Goal: Transaction & Acquisition: Purchase product/service

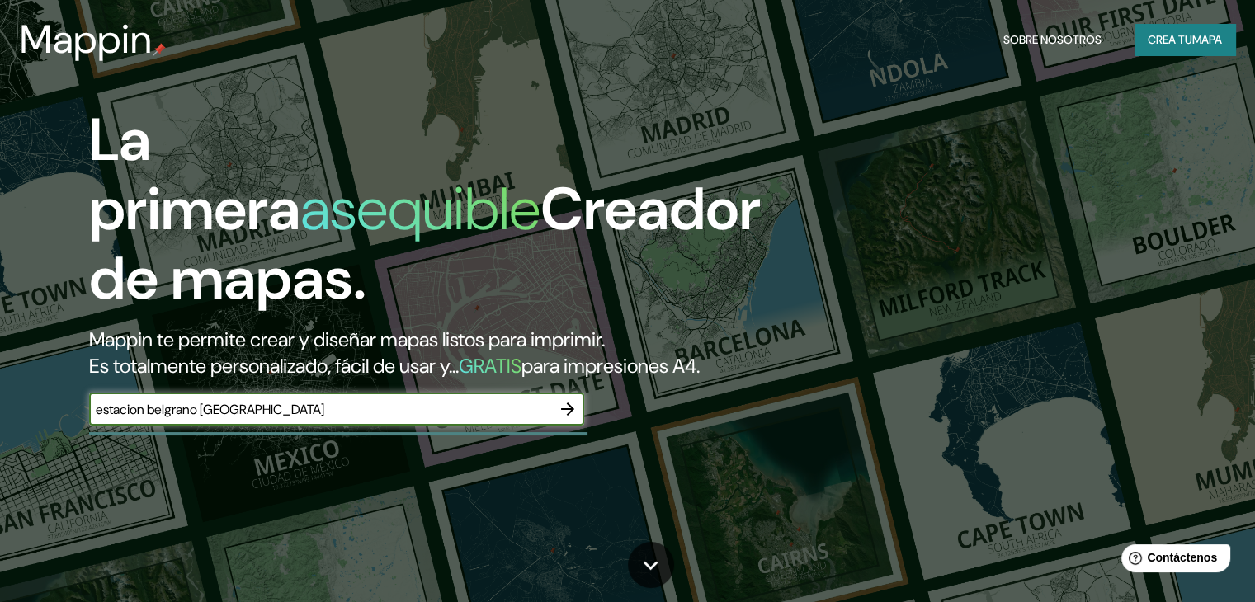
type input "estacion belgrano [GEOGRAPHIC_DATA]"
click at [564, 419] on icon "button" at bounding box center [568, 409] width 20 height 20
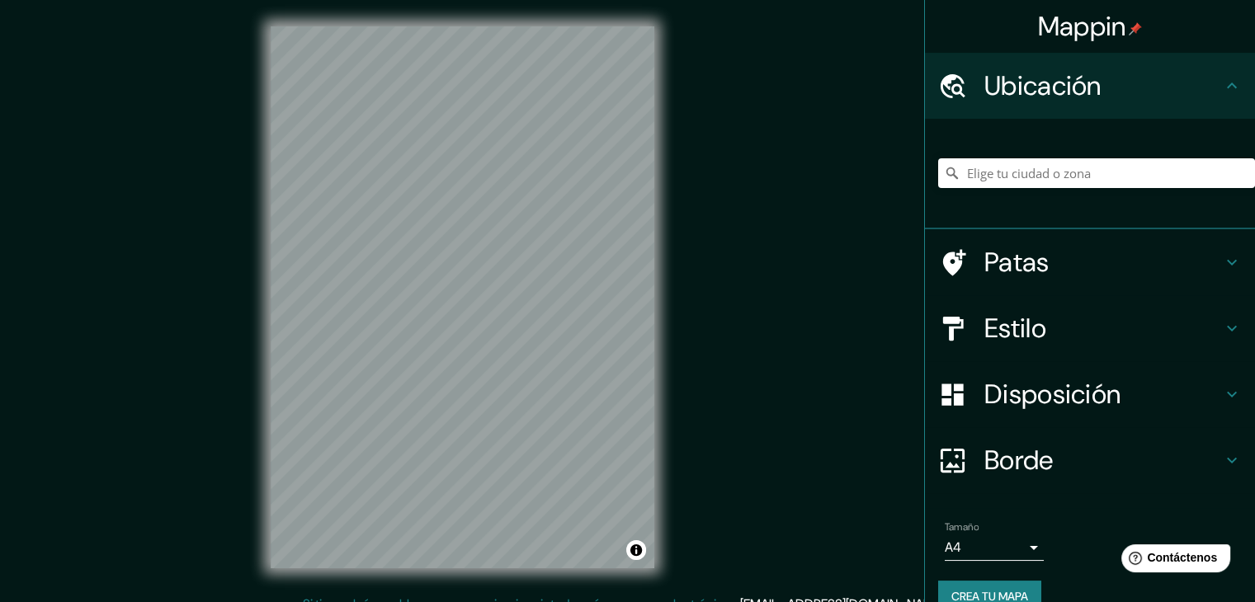
click at [1055, 259] on h4 "Patas" at bounding box center [1103, 262] width 238 height 33
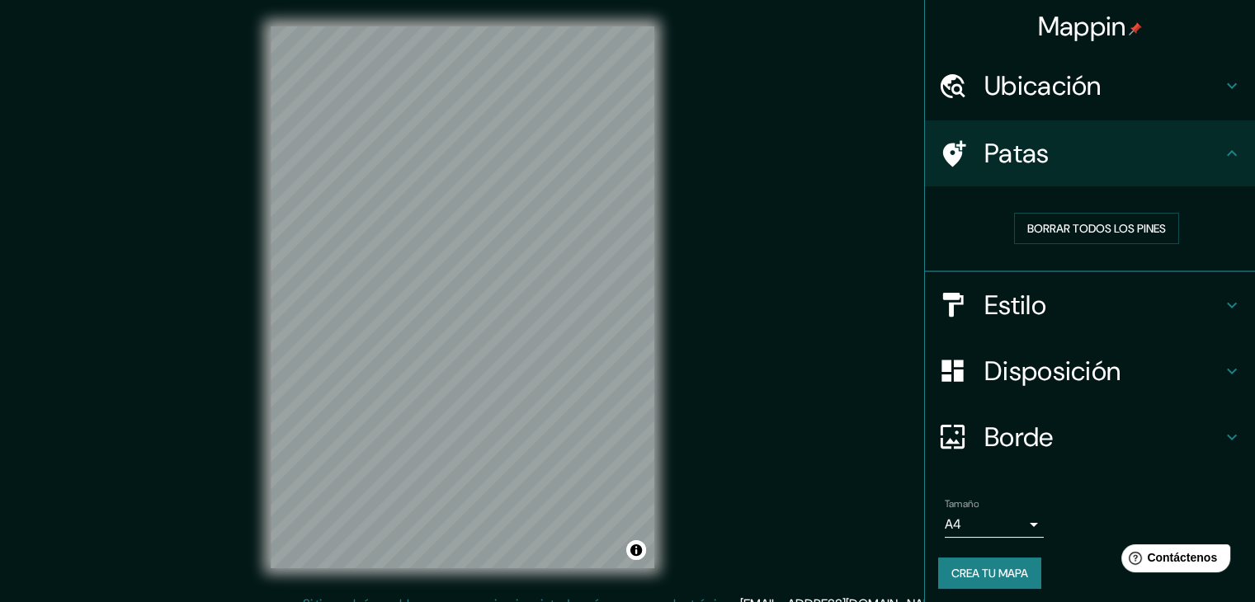
click at [945, 153] on icon at bounding box center [954, 153] width 23 height 26
click at [1109, 232] on font "Borrar todos los pines" at bounding box center [1096, 228] width 139 height 15
click at [1069, 305] on h4 "Estilo" at bounding box center [1103, 305] width 238 height 33
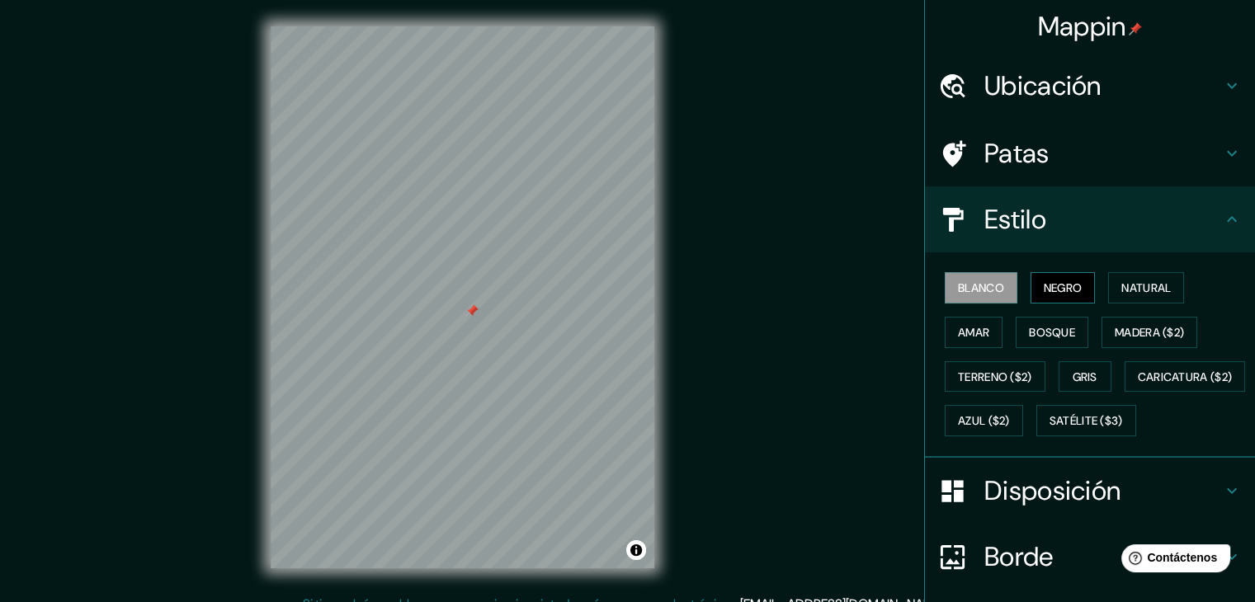
click at [1050, 292] on font "Negro" at bounding box center [1063, 288] width 39 height 15
click at [1122, 281] on font "Natural" at bounding box center [1146, 288] width 50 height 15
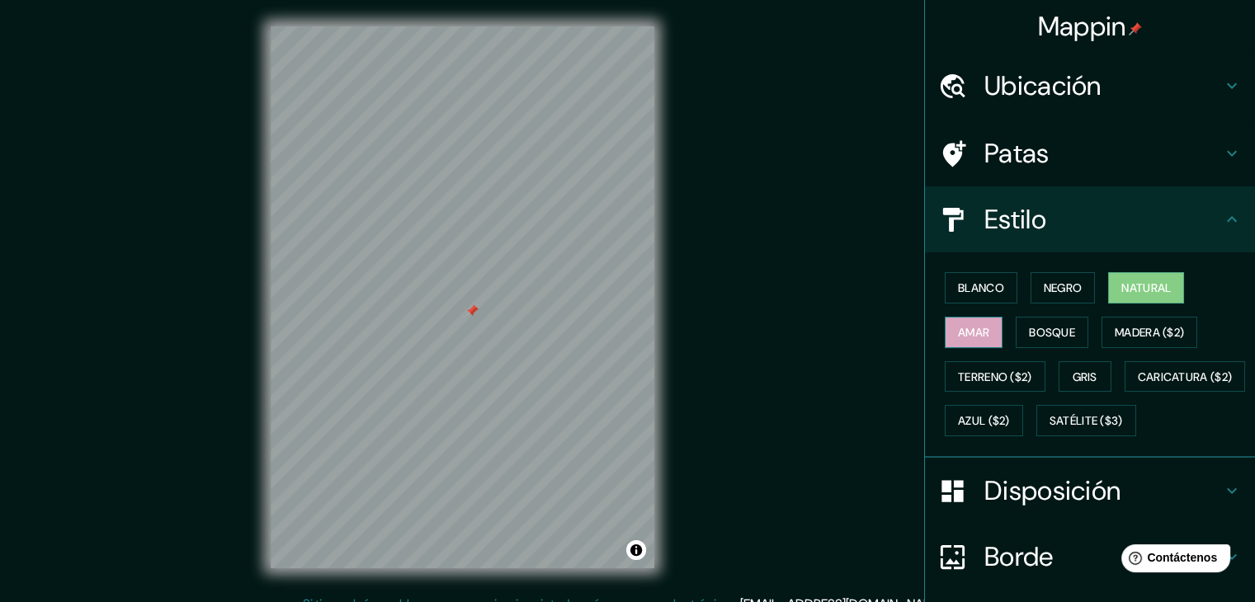
click at [974, 333] on font "Amar" at bounding box center [973, 332] width 31 height 15
click at [1043, 323] on font "Bosque" at bounding box center [1052, 332] width 46 height 21
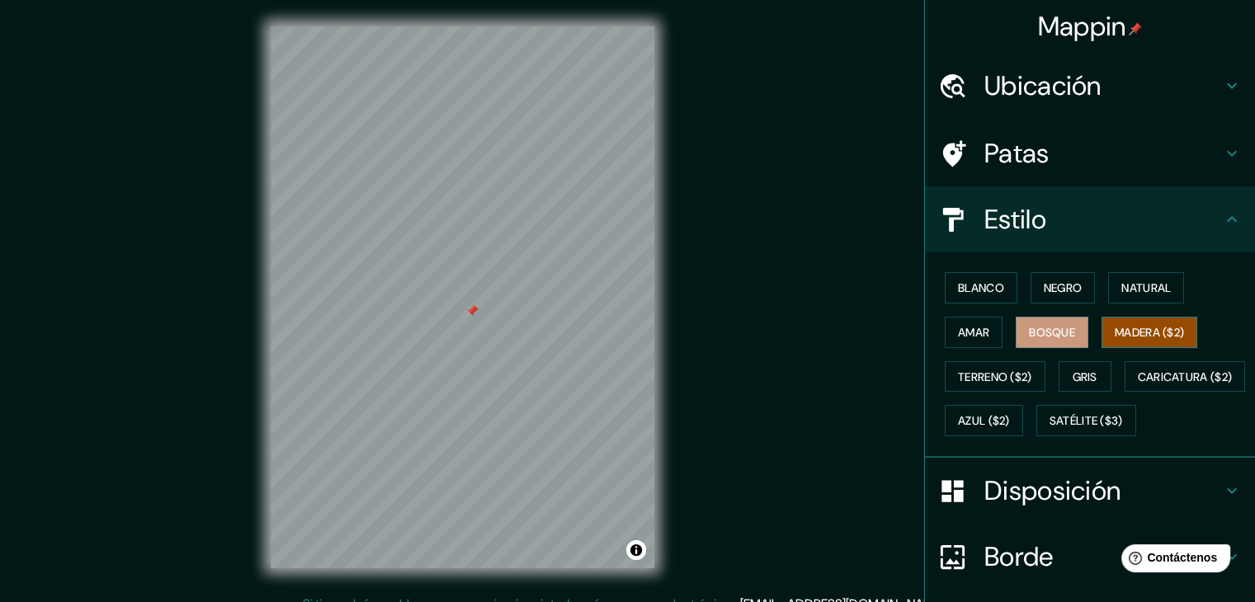
click at [1130, 337] on font "Madera ($2)" at bounding box center [1149, 332] width 69 height 15
click at [1092, 380] on button "Gris" at bounding box center [1085, 376] width 53 height 31
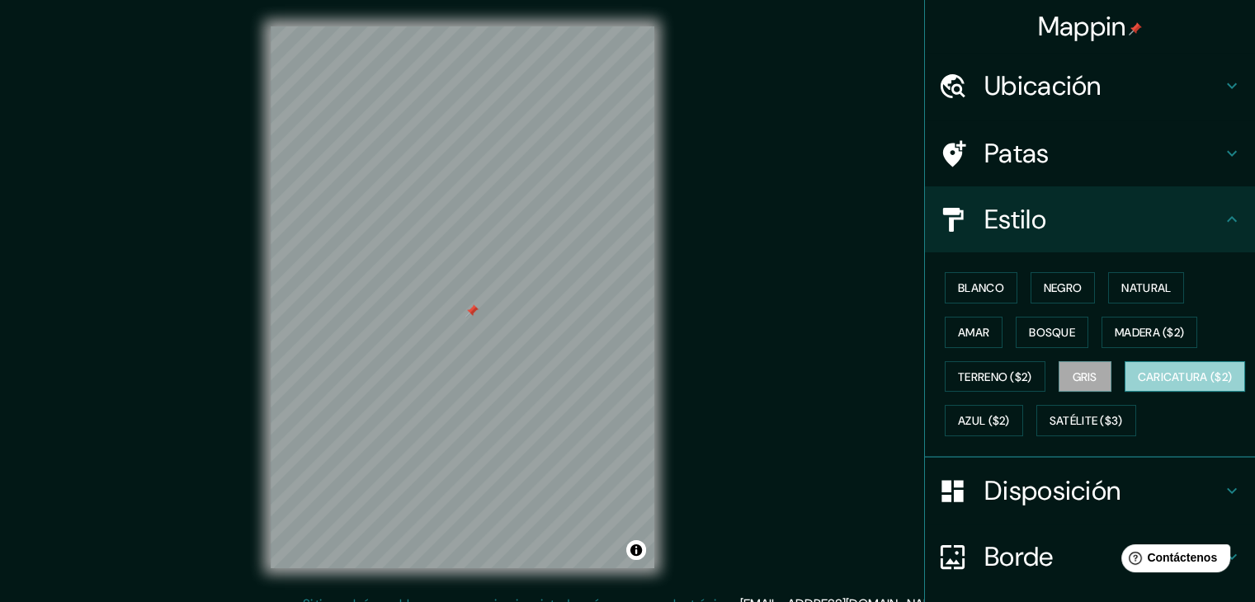
click at [1138, 384] on font "Caricatura ($2)" at bounding box center [1185, 377] width 95 height 15
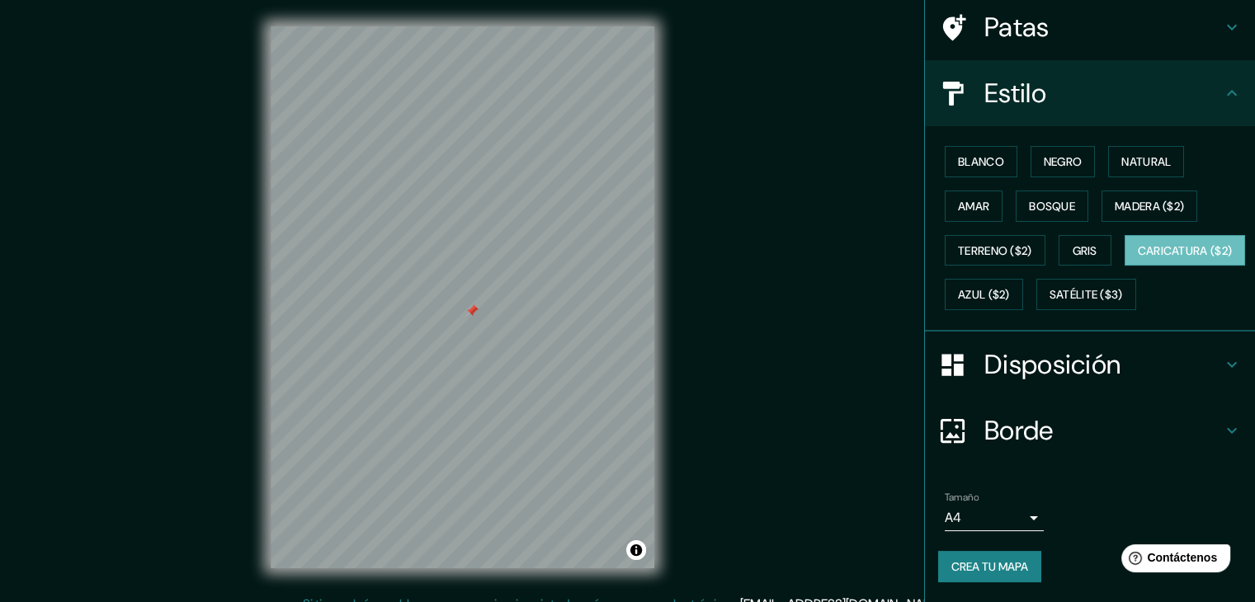
scroll to position [167, 0]
click at [1010, 288] on font "Azul ($2)" at bounding box center [984, 295] width 52 height 15
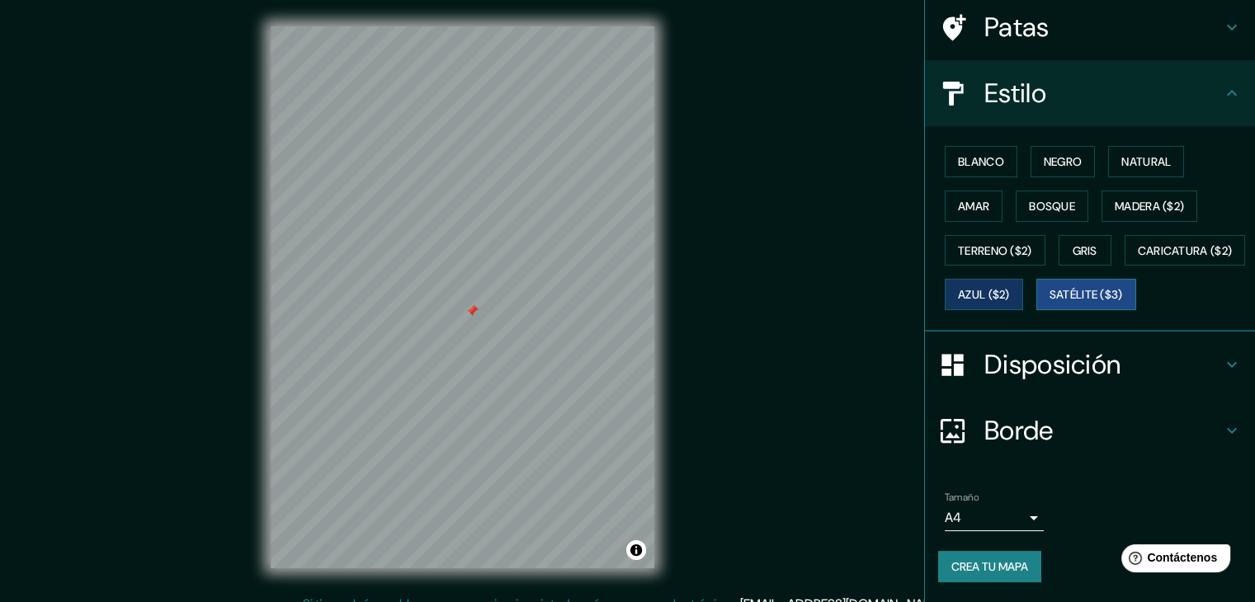
click at [1050, 304] on font "Satélite ($3)" at bounding box center [1086, 294] width 73 height 21
click at [1146, 154] on font "Natural" at bounding box center [1146, 161] width 50 height 15
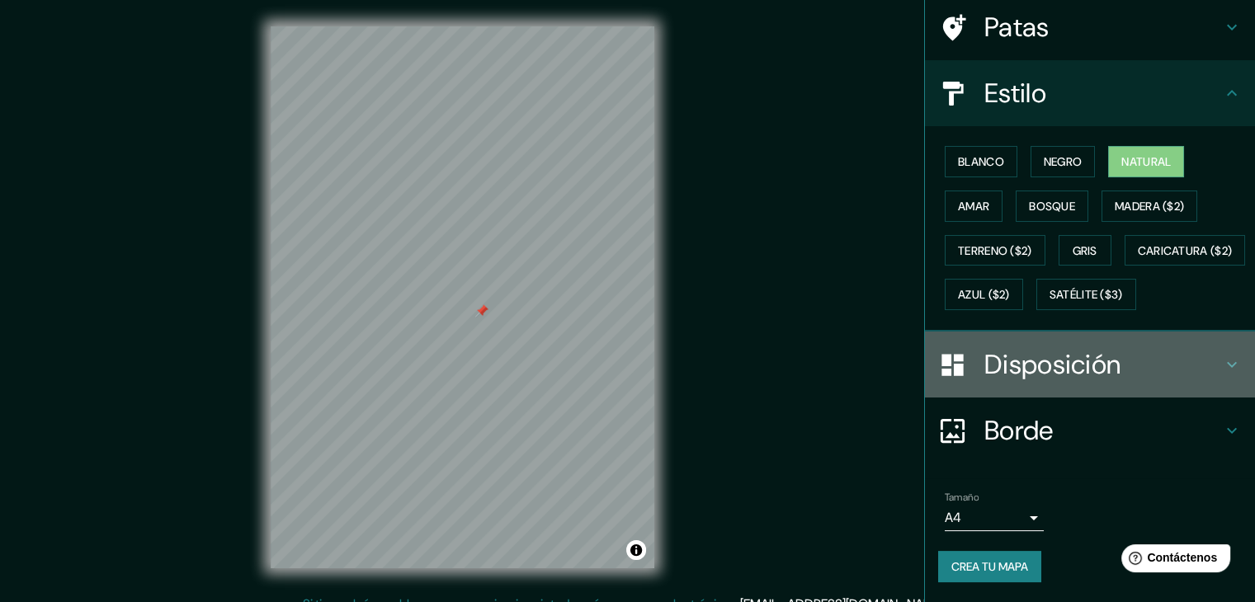
click at [1048, 357] on font "Disposición" at bounding box center [1052, 364] width 136 height 35
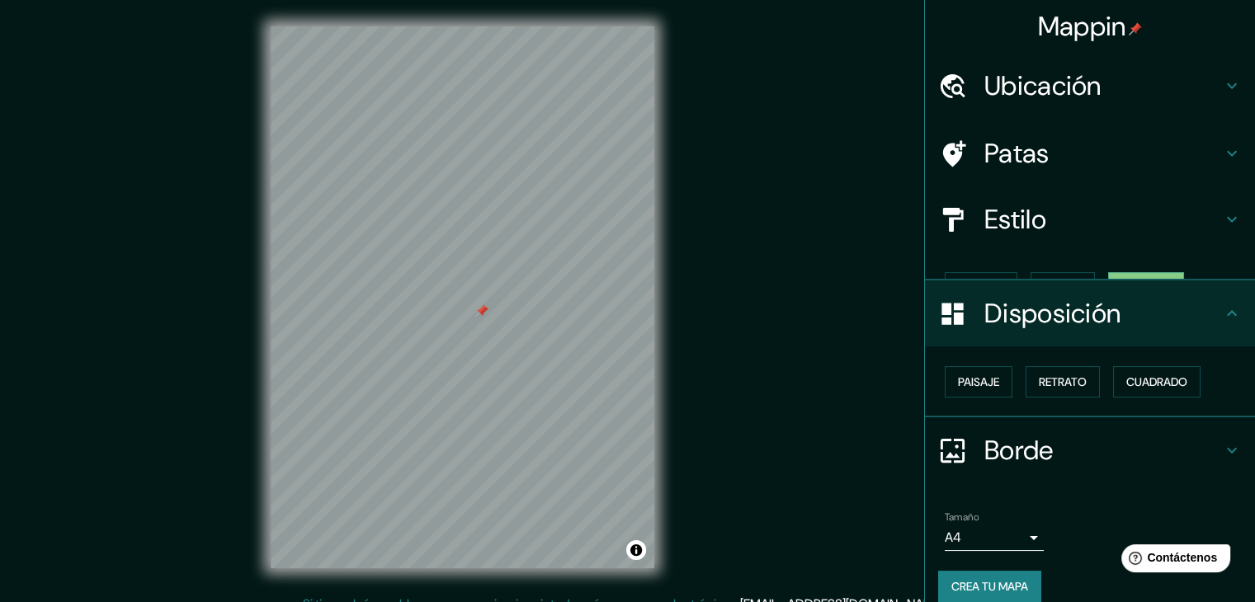
scroll to position [0, 0]
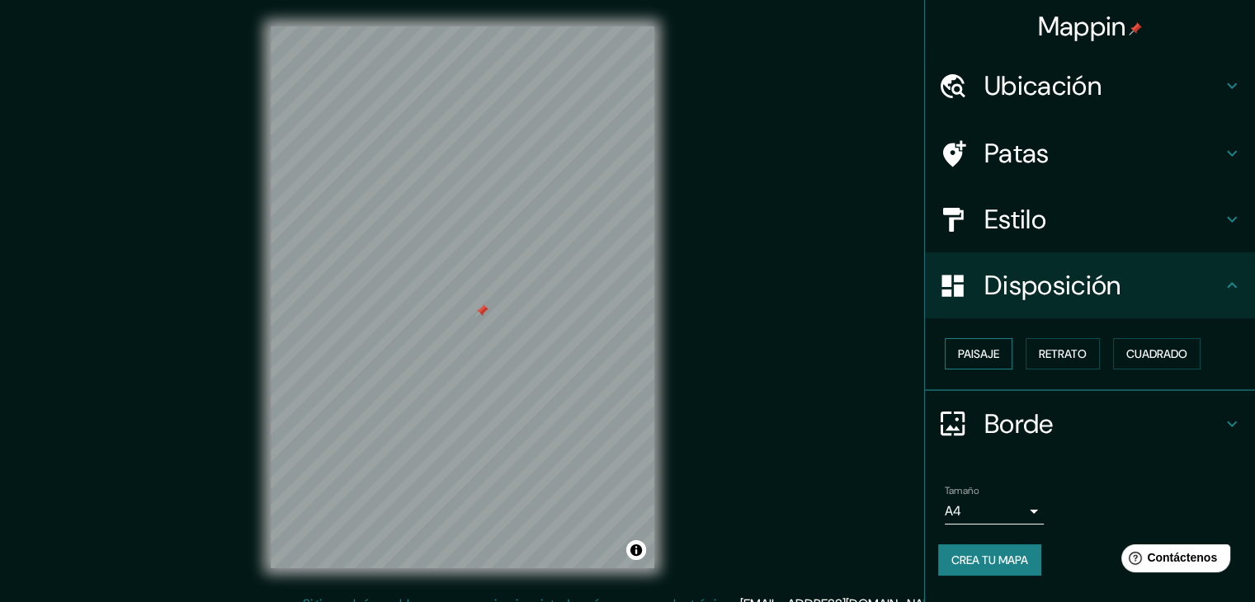
click at [994, 356] on font "Paisaje" at bounding box center [978, 354] width 41 height 15
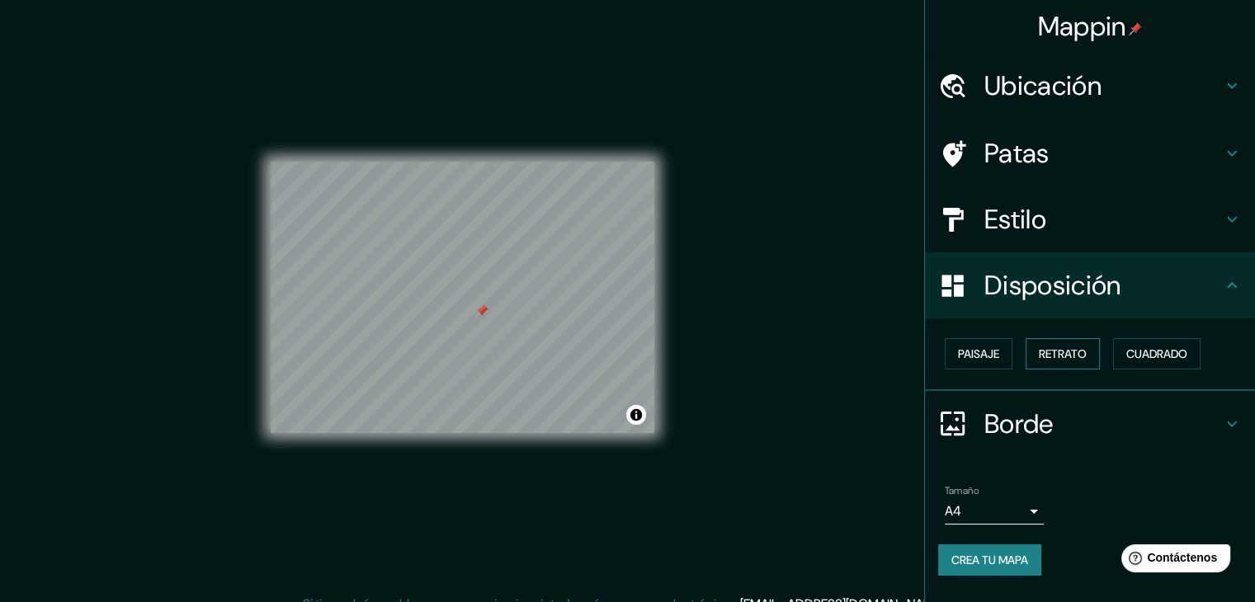
click at [1064, 355] on font "Retrato" at bounding box center [1063, 354] width 48 height 15
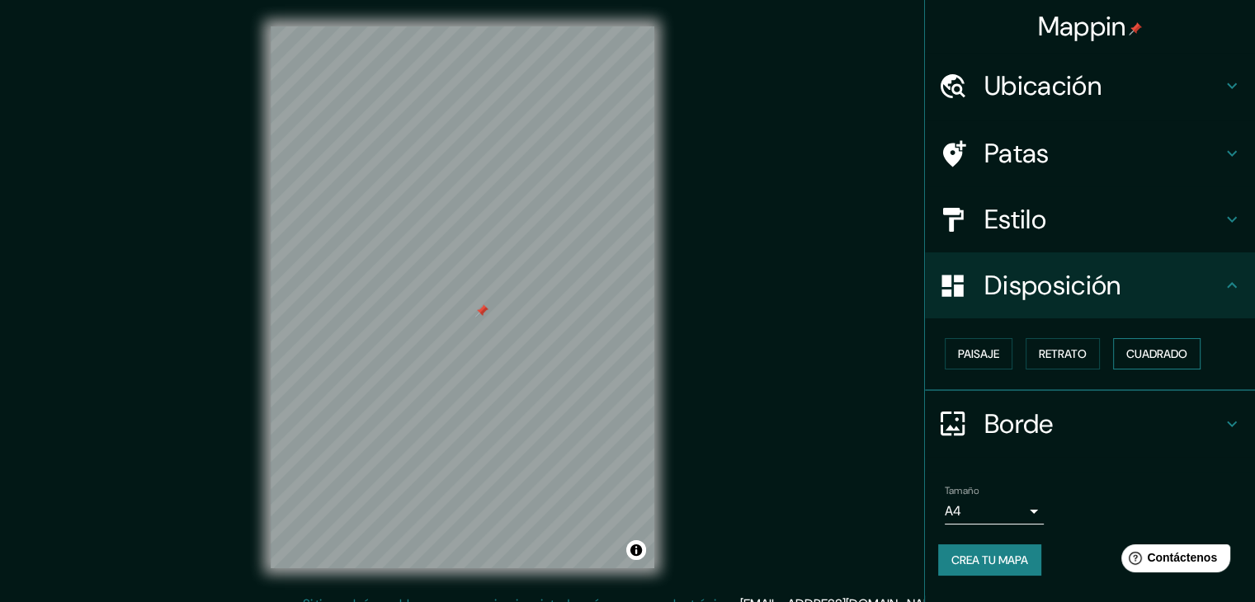
click at [1162, 351] on font "Cuadrado" at bounding box center [1156, 354] width 61 height 15
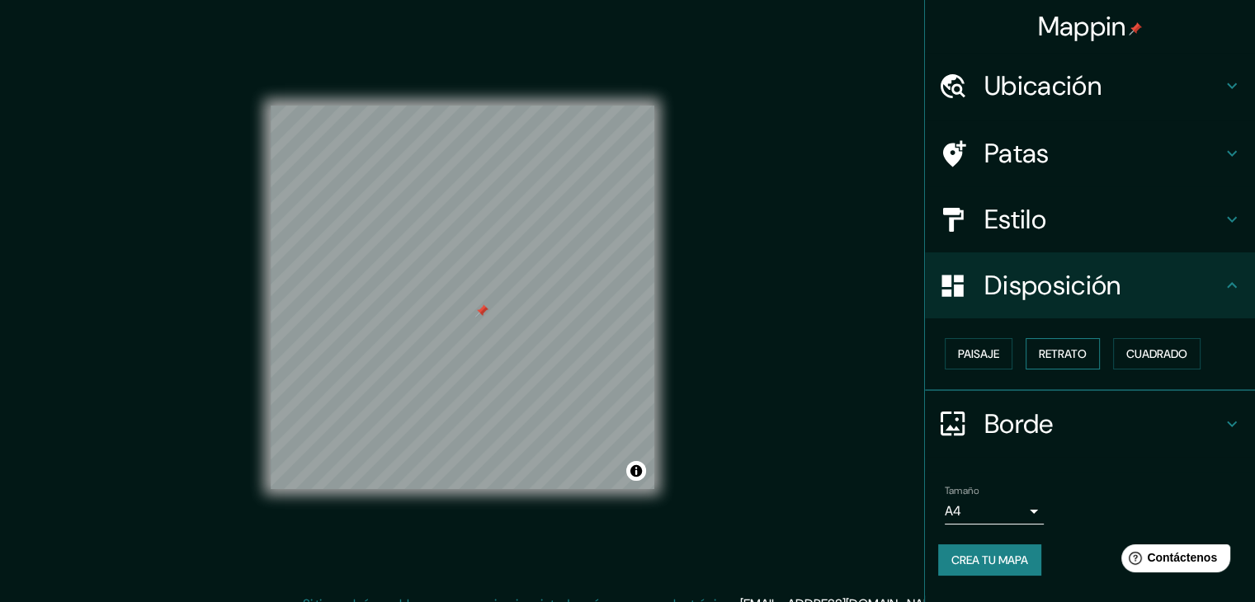
click at [1064, 353] on font "Retrato" at bounding box center [1063, 354] width 48 height 15
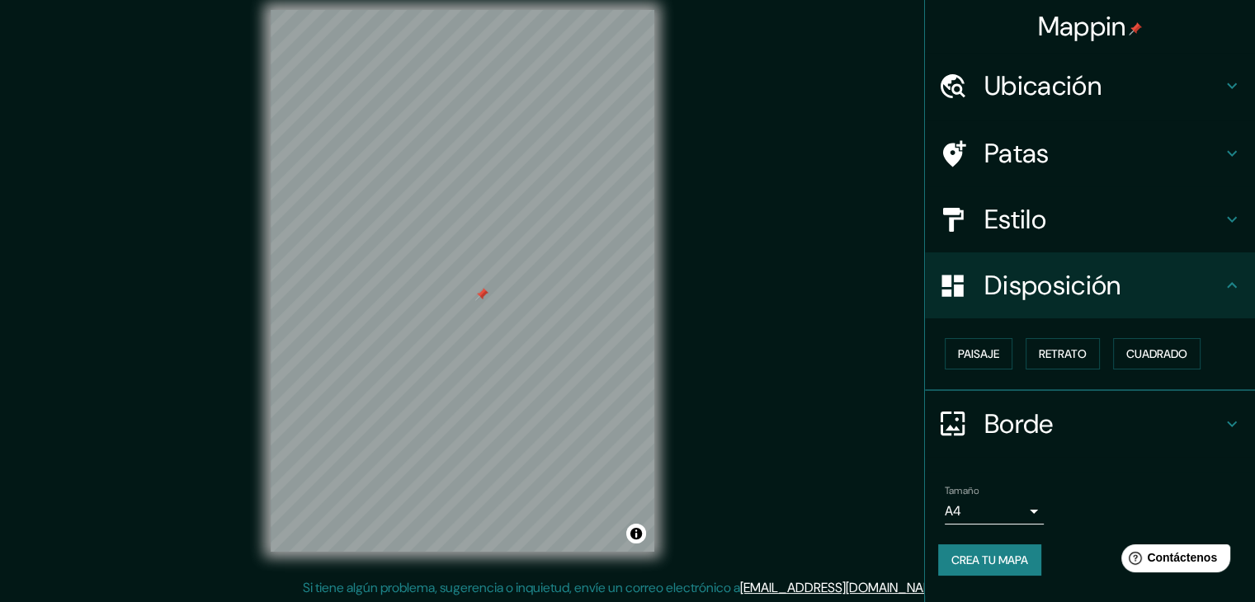
scroll to position [19, 0]
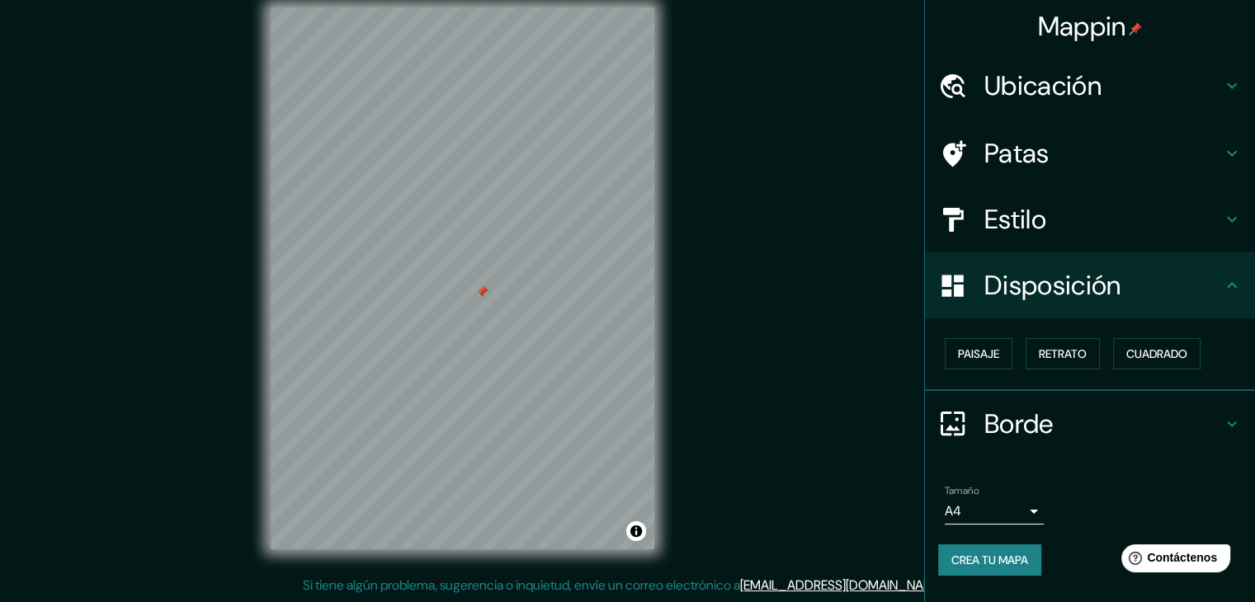
click at [1033, 413] on font "Borde" at bounding box center [1018, 424] width 69 height 35
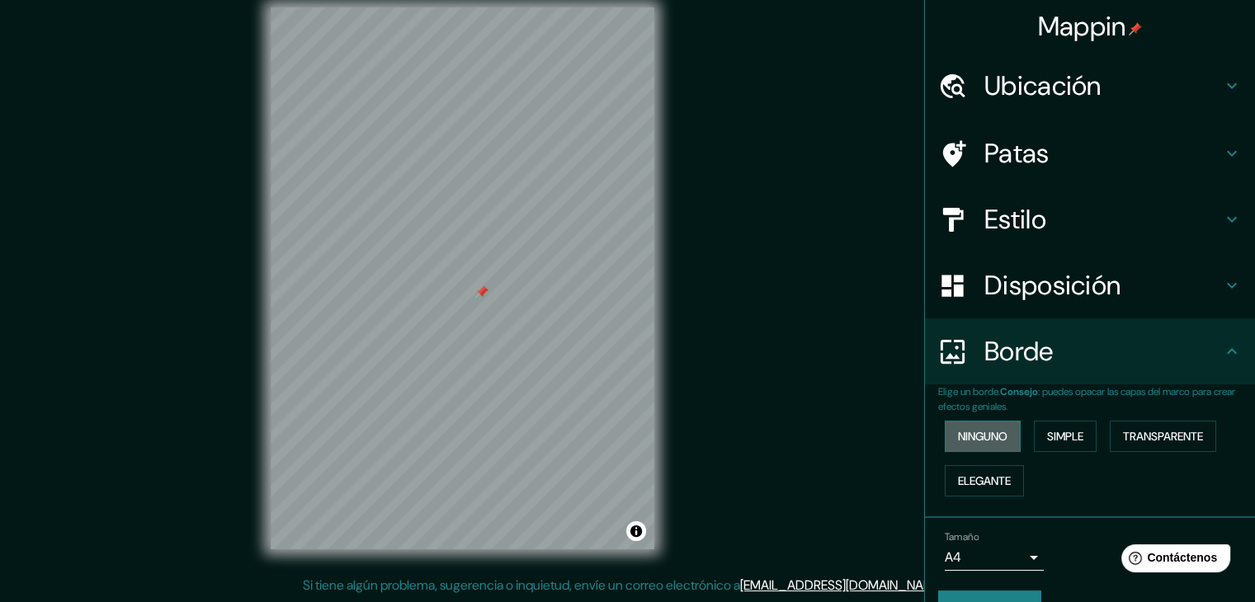
click at [983, 436] on font "Ninguno" at bounding box center [983, 436] width 50 height 15
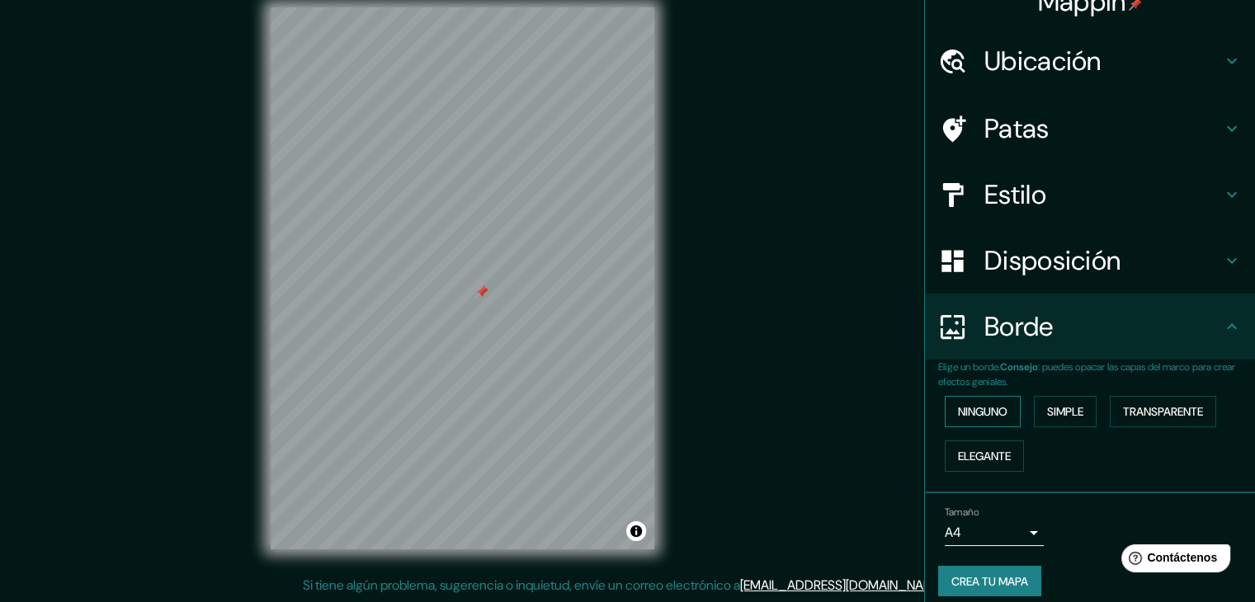
scroll to position [37, 0]
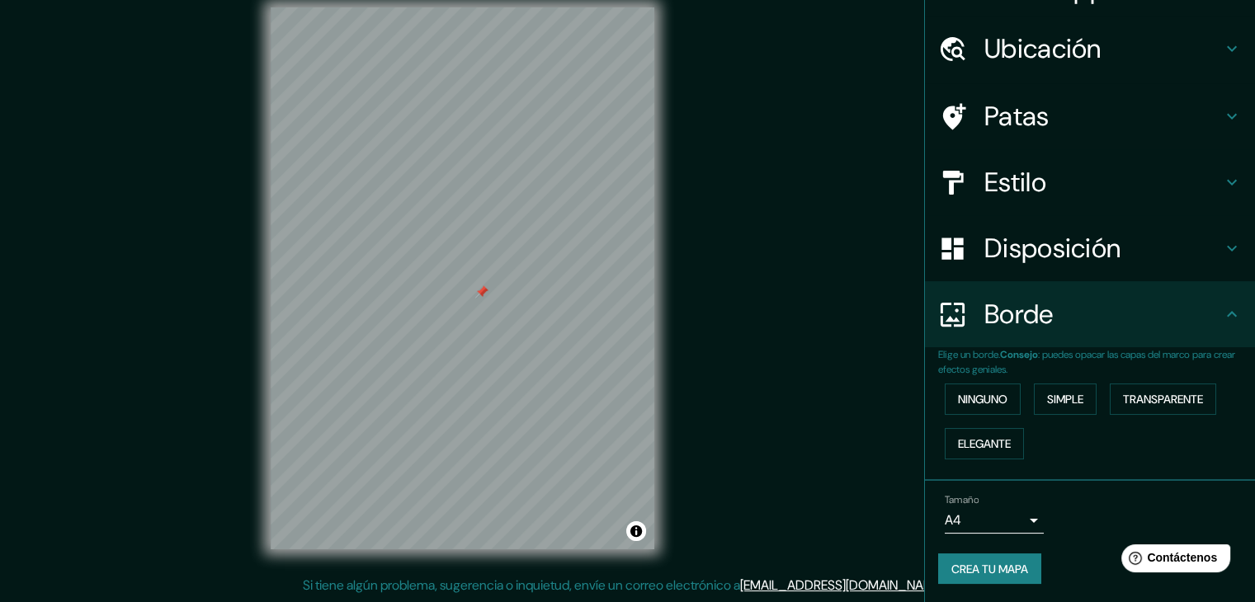
click at [1024, 526] on body "Mappin Ubicación Patas Estilo Disposición Borde Elige un borde. Consejo : puede…" at bounding box center [627, 282] width 1255 height 602
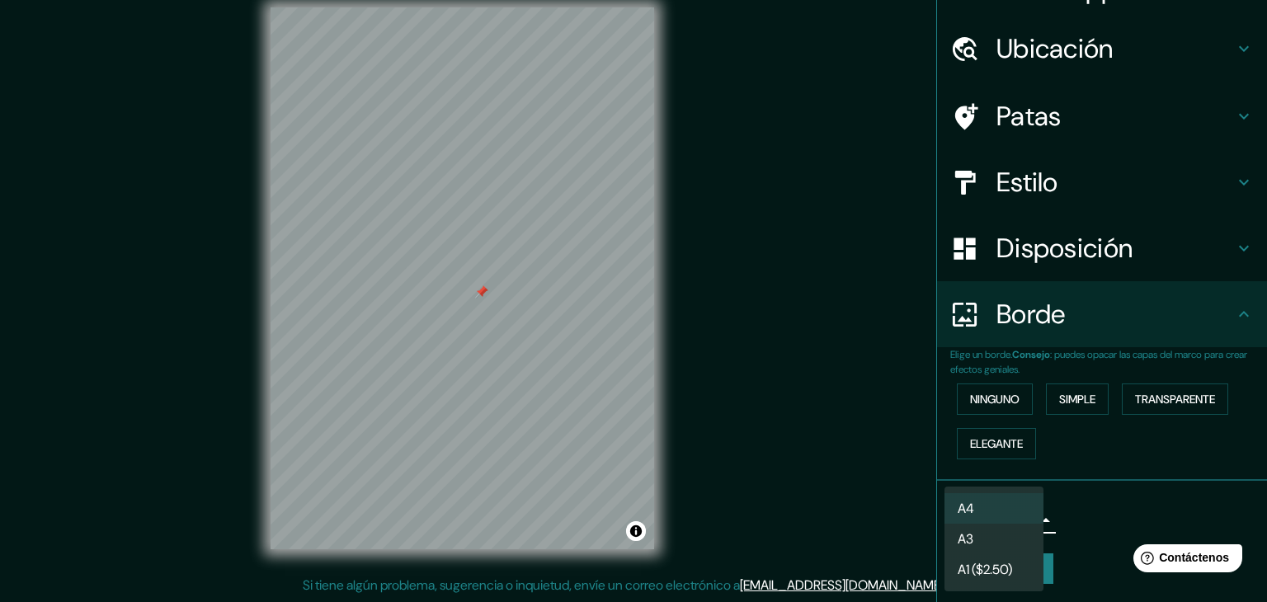
click at [1066, 498] on div at bounding box center [633, 301] width 1267 height 602
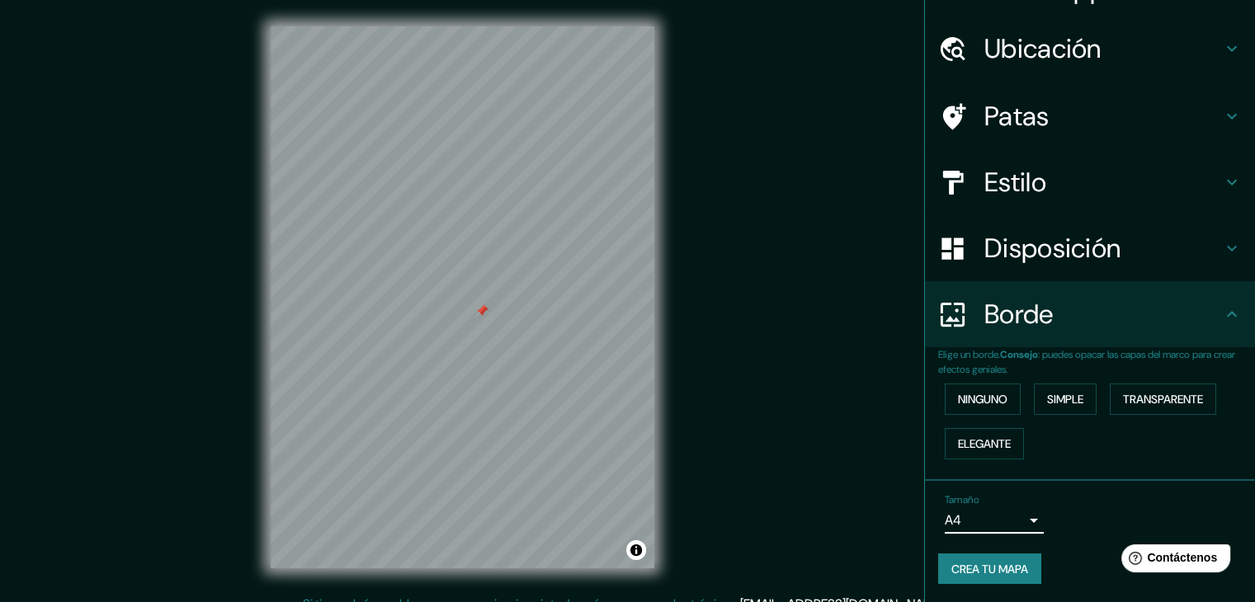
click at [979, 562] on font "Crea tu mapa" at bounding box center [989, 569] width 77 height 15
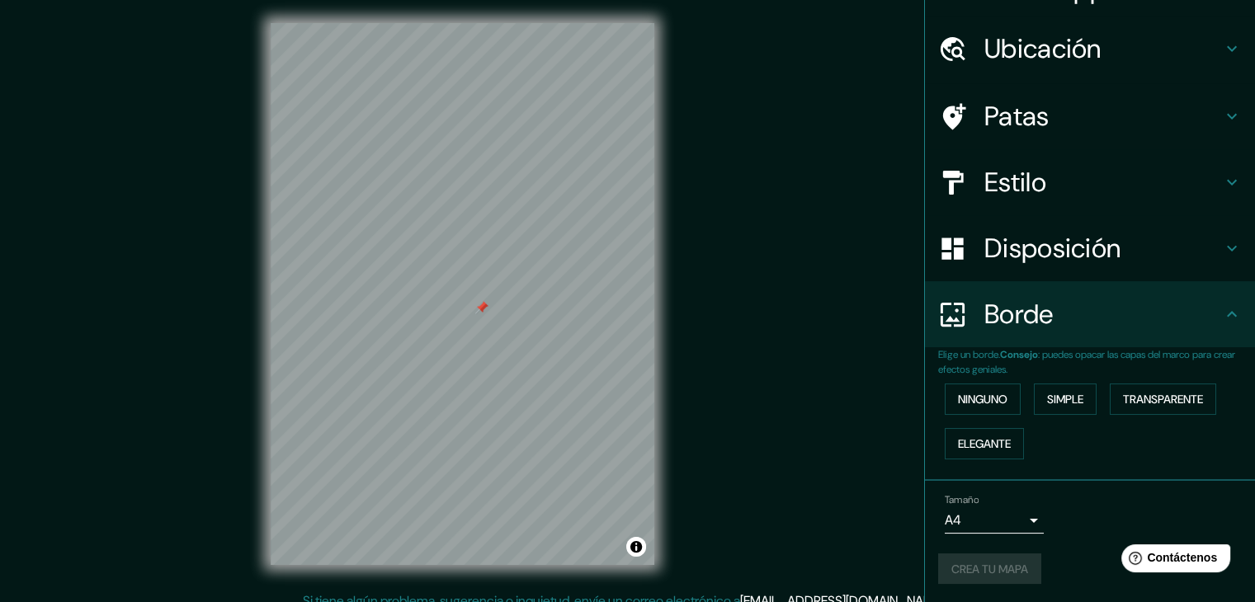
scroll to position [0, 0]
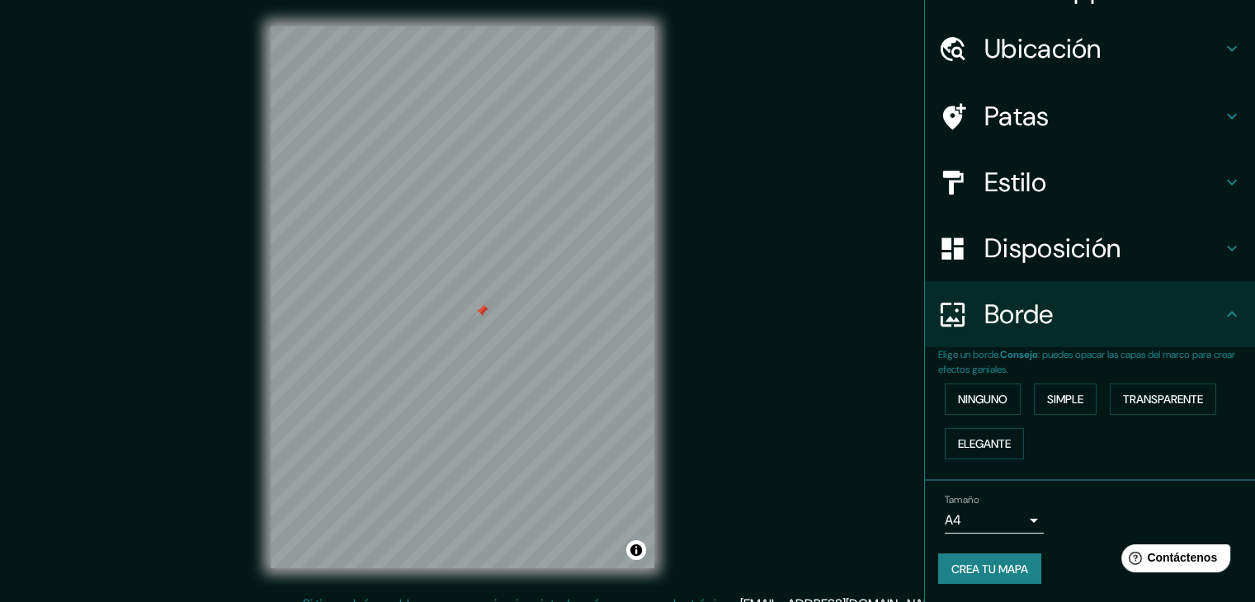
click at [1243, 590] on div at bounding box center [1243, 590] width 0 height 0
